Goal: Task Accomplishment & Management: Manage account settings

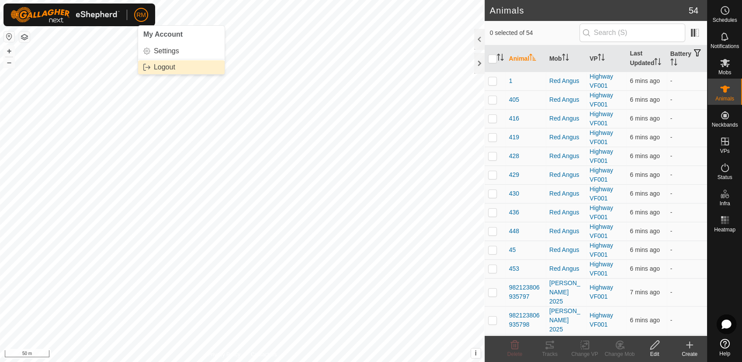
click at [156, 67] on link "Logout" at bounding box center [181, 67] width 86 height 14
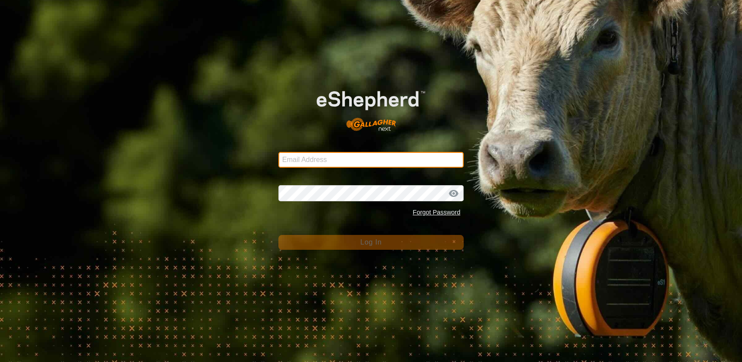
type input "[EMAIL_ADDRESS][DOMAIN_NAME]"
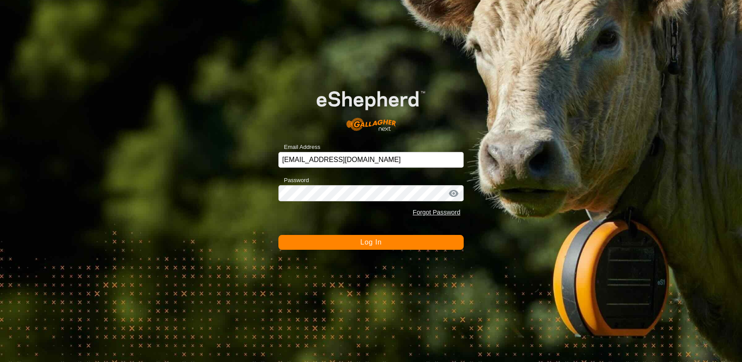
click at [346, 242] on button "Log In" at bounding box center [371, 242] width 186 height 15
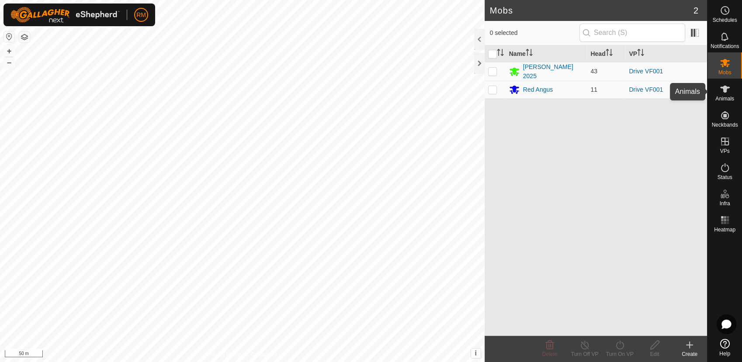
click at [725, 92] on icon at bounding box center [725, 89] width 10 height 7
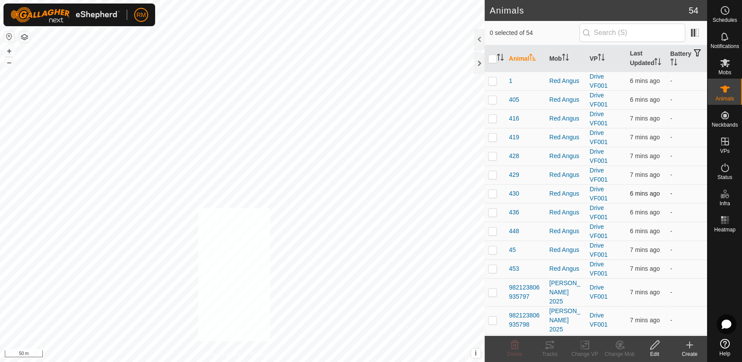
checkbox input "true"
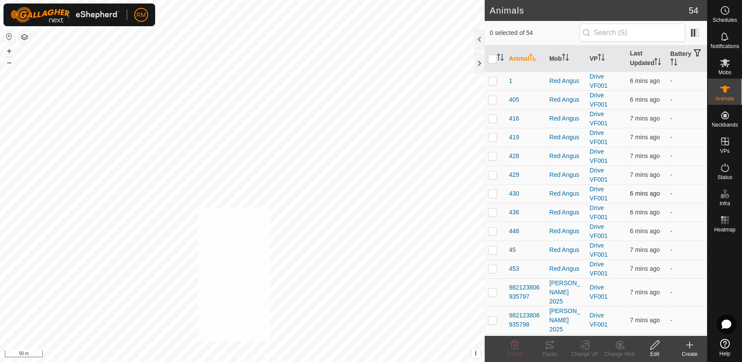
checkbox input "true"
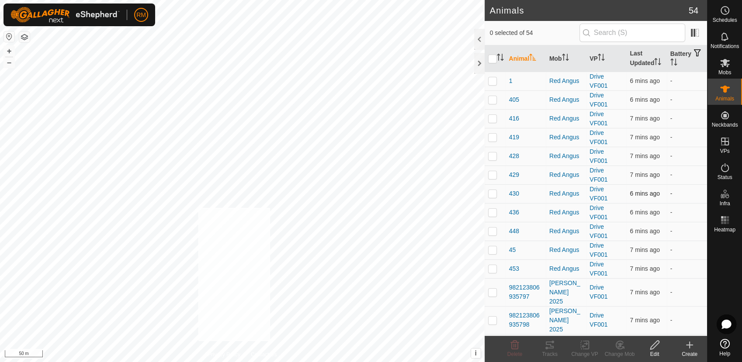
checkbox input "true"
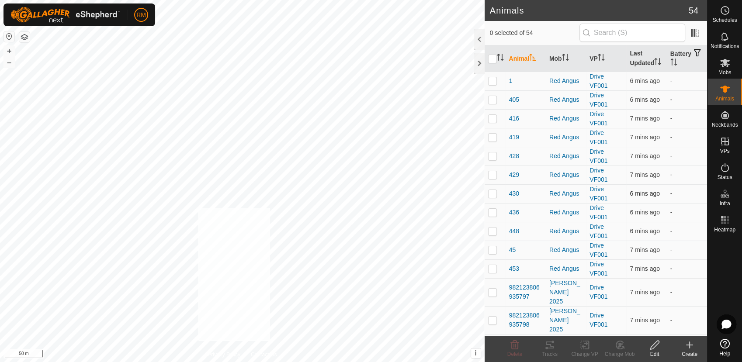
checkbox input "true"
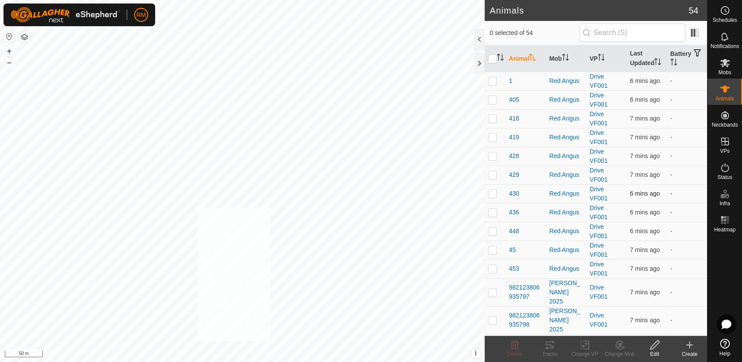
checkbox input "true"
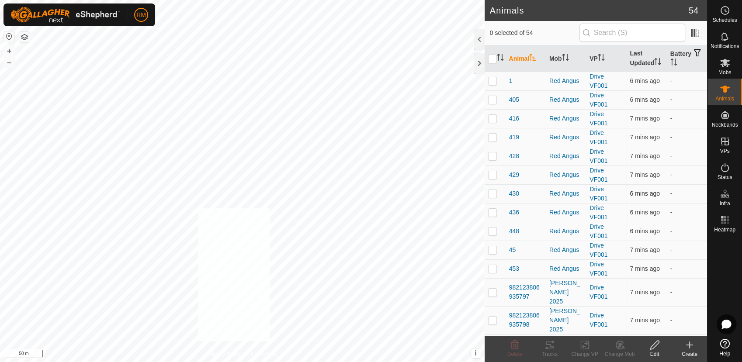
checkbox input "true"
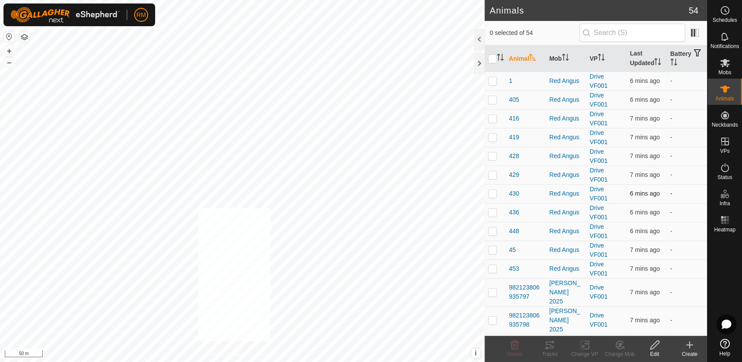
checkbox input "true"
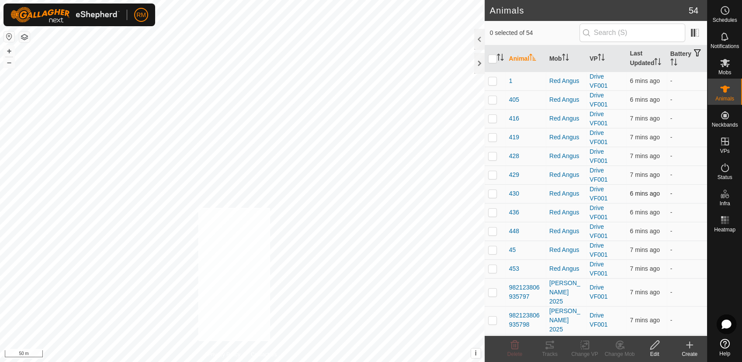
checkbox input "true"
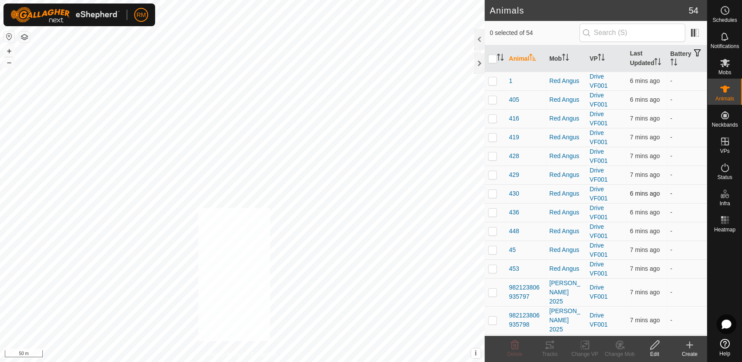
checkbox input "true"
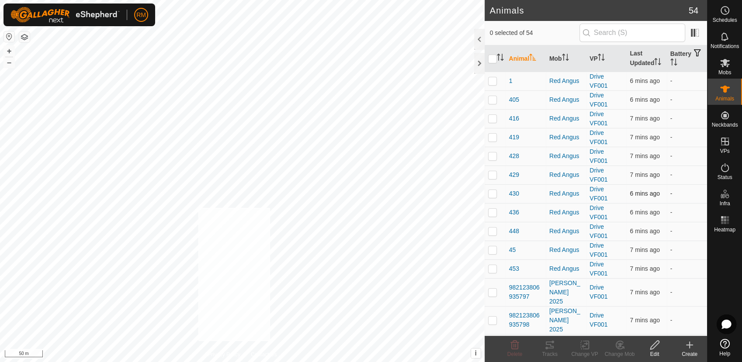
checkbox input "true"
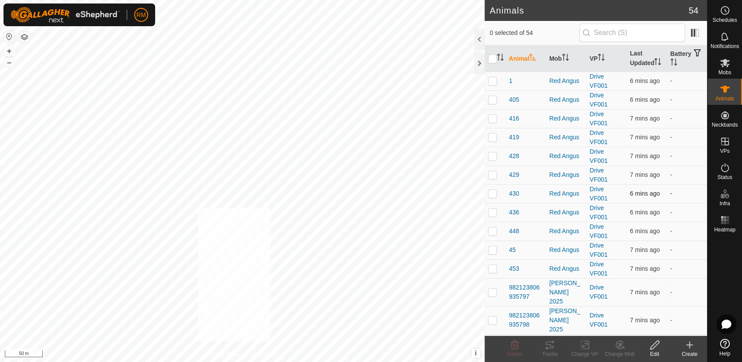
checkbox input "true"
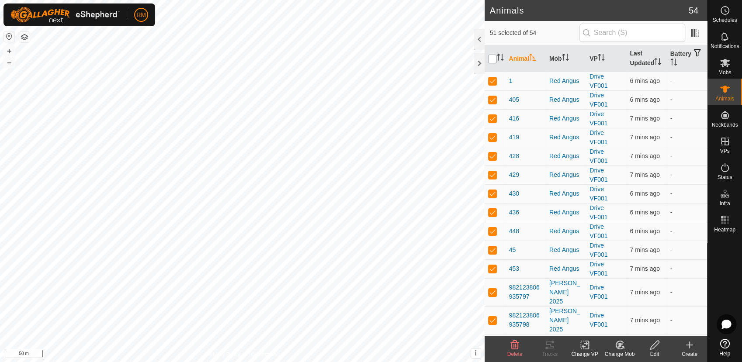
click at [494, 60] on input "checkbox" at bounding box center [492, 59] width 9 height 9
checkbox input "true"
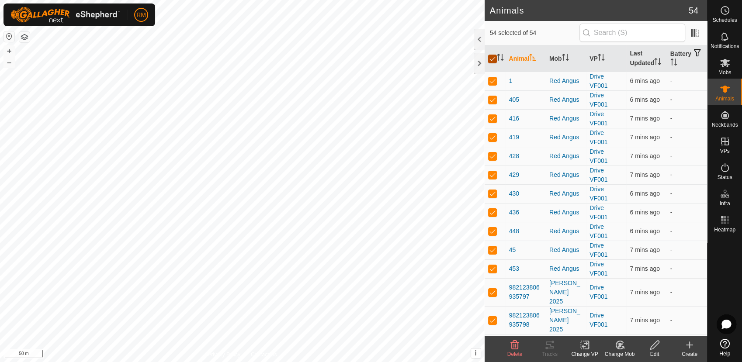
click at [494, 60] on input "checkbox" at bounding box center [492, 59] width 9 height 9
checkbox input "false"
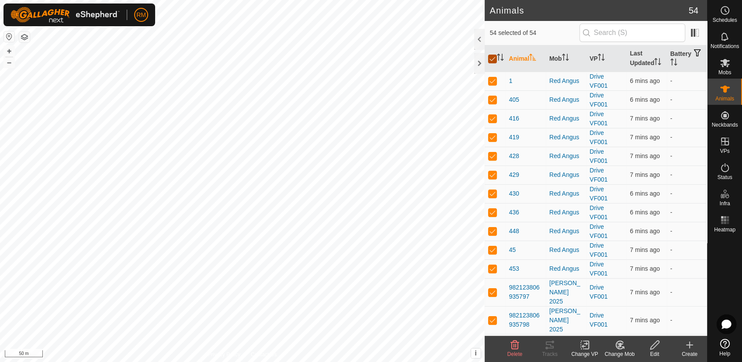
checkbox input "false"
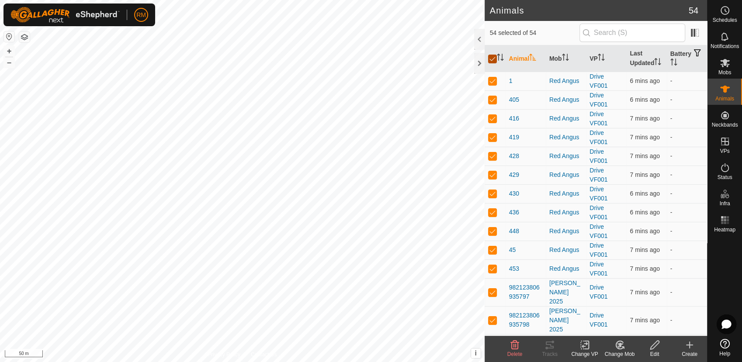
checkbox input "false"
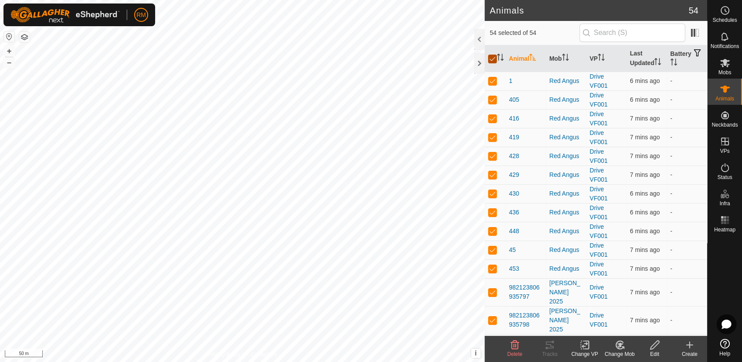
checkbox input "false"
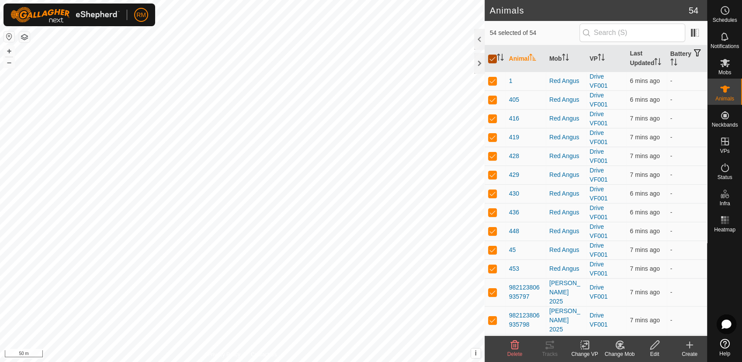
checkbox input "false"
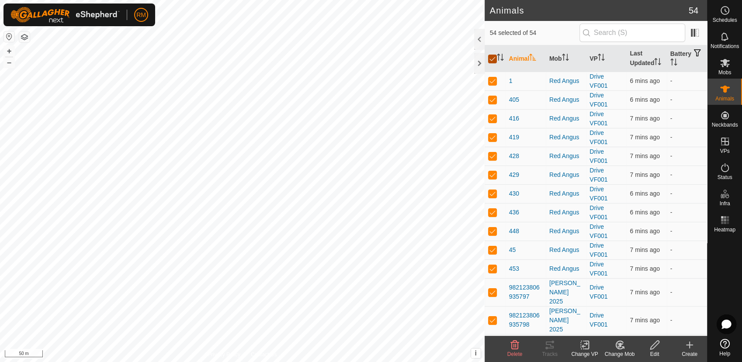
checkbox input "false"
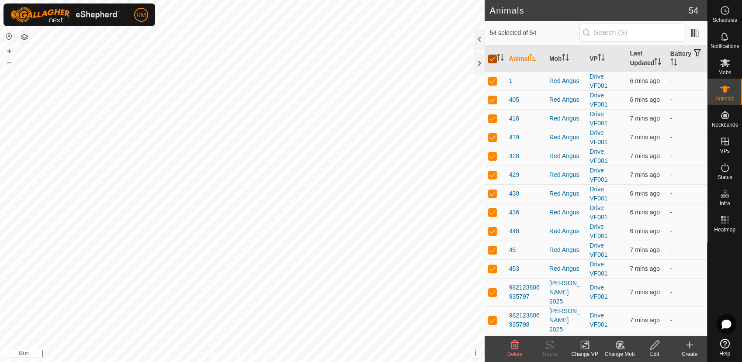
checkbox input "false"
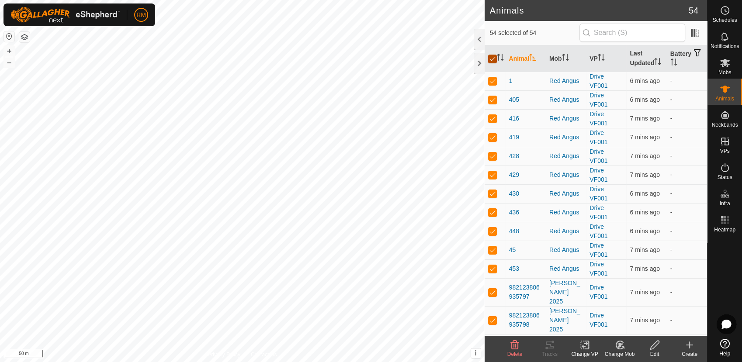
checkbox input "false"
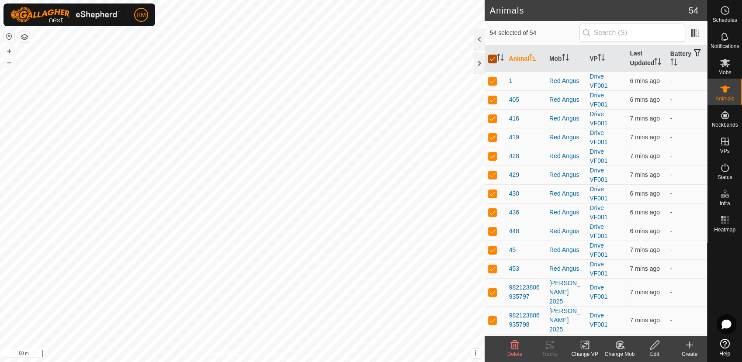
checkbox input "false"
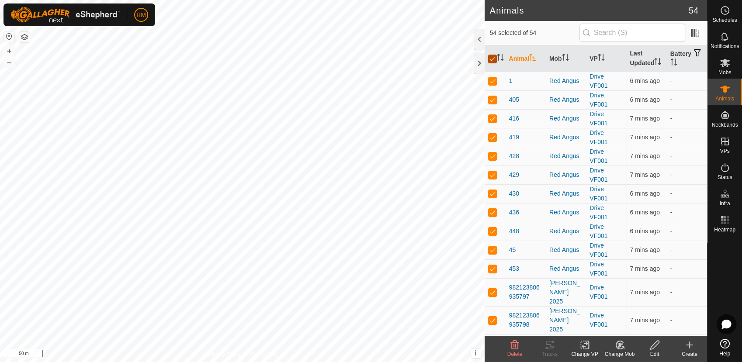
checkbox input "false"
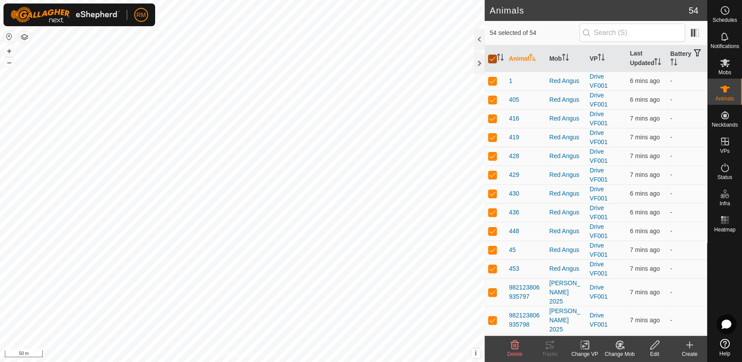
checkbox input "false"
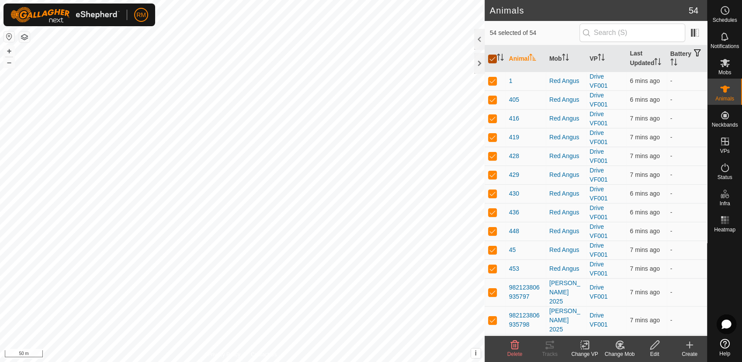
checkbox input "false"
